Goal: Navigation & Orientation: Find specific page/section

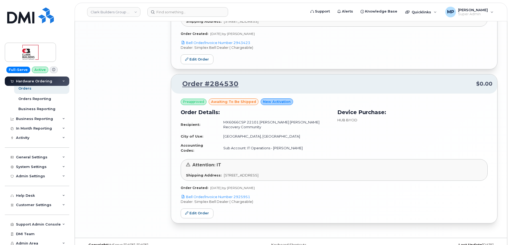
scroll to position [44, 0]
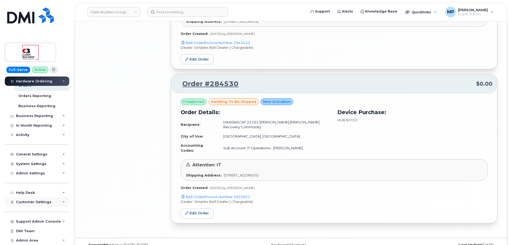
click at [27, 202] on span "Customer Settings" at bounding box center [33, 202] width 35 height 4
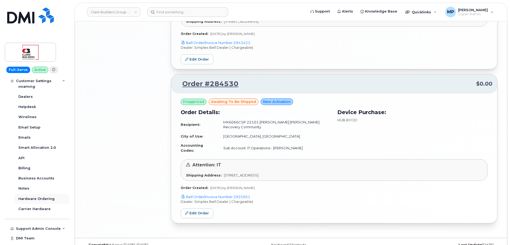
scroll to position [197, 0]
